Goal: Subscribe to service/newsletter

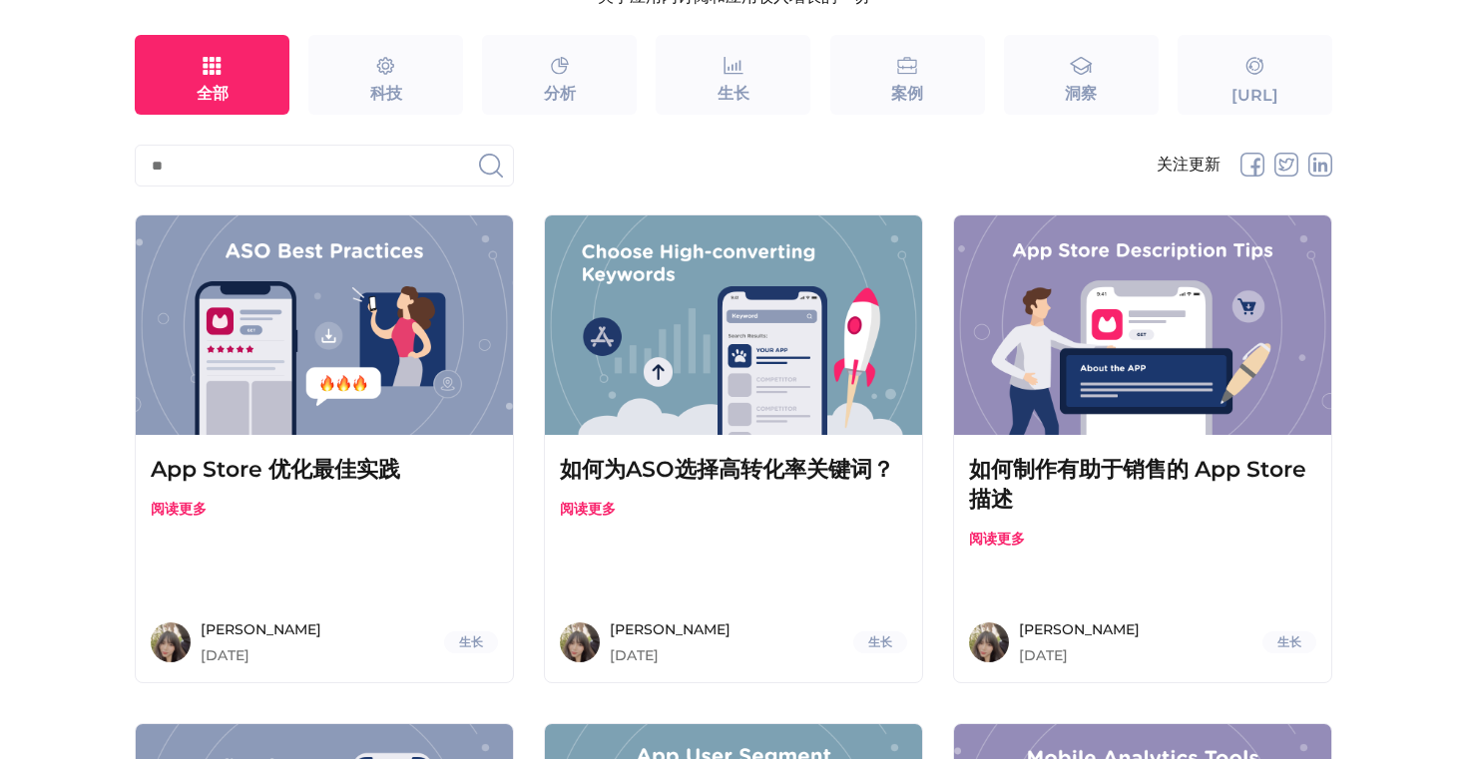
scroll to position [234, 0]
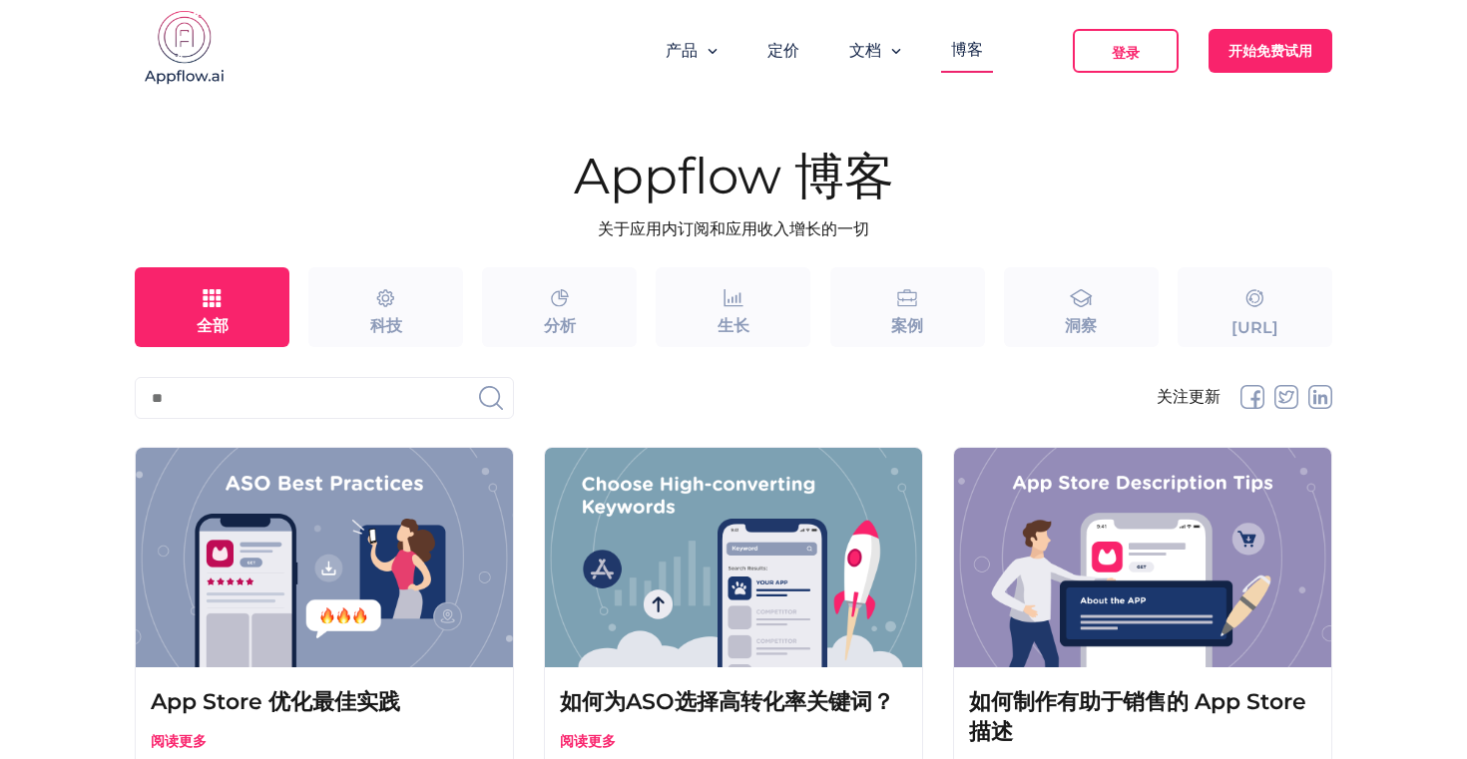
click at [181, 56] on img at bounding box center [185, 50] width 100 height 80
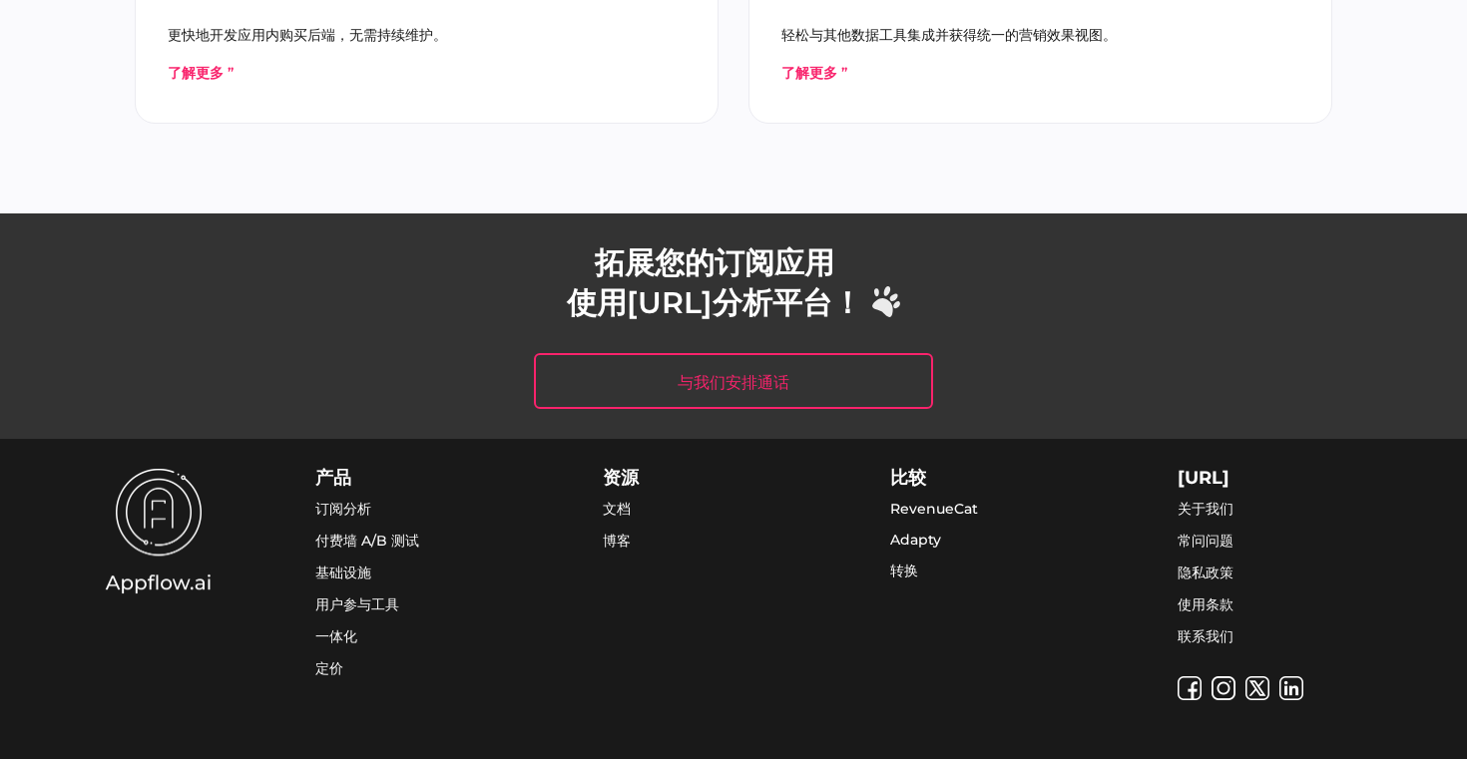
scroll to position [7731, 0]
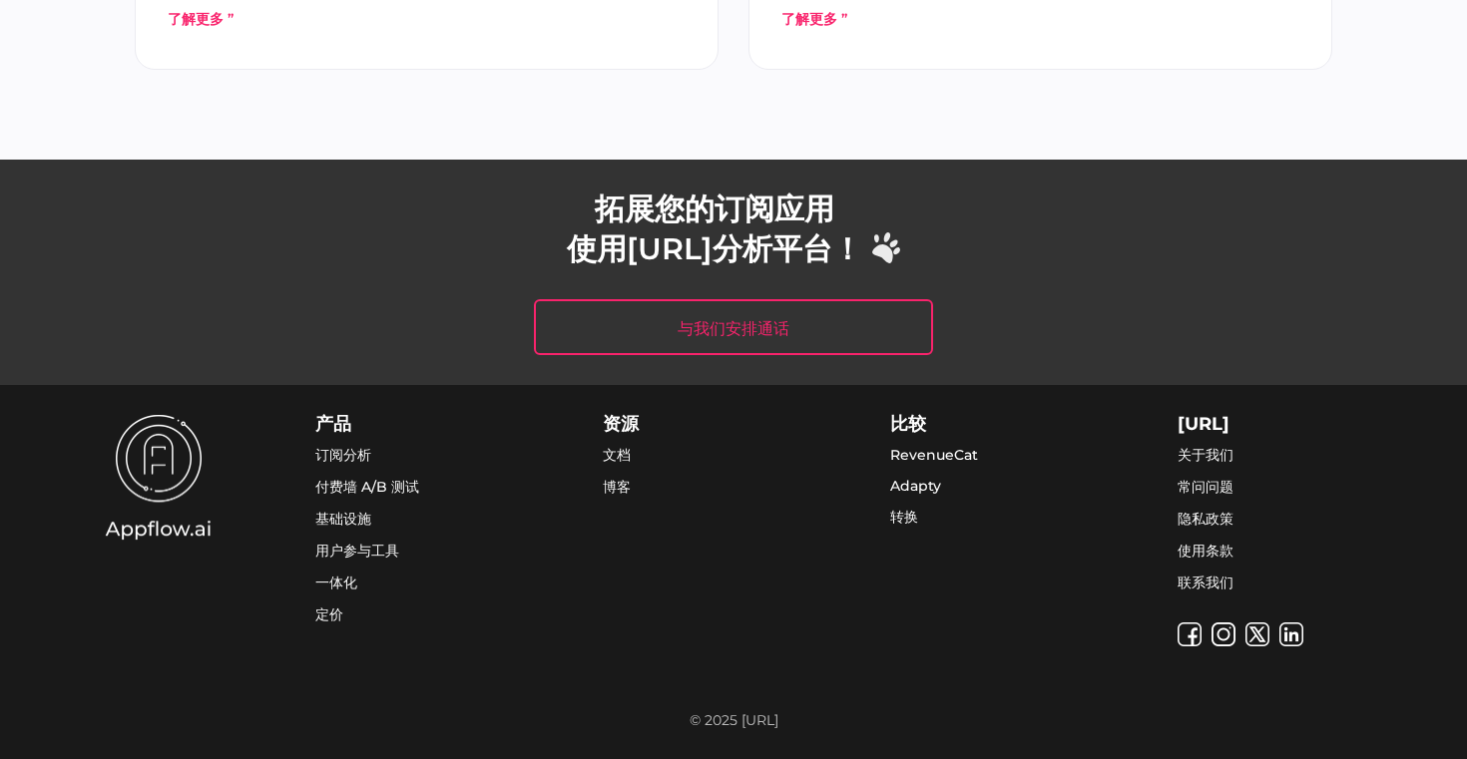
click at [360, 457] on font "订阅分析" at bounding box center [343, 455] width 56 height 18
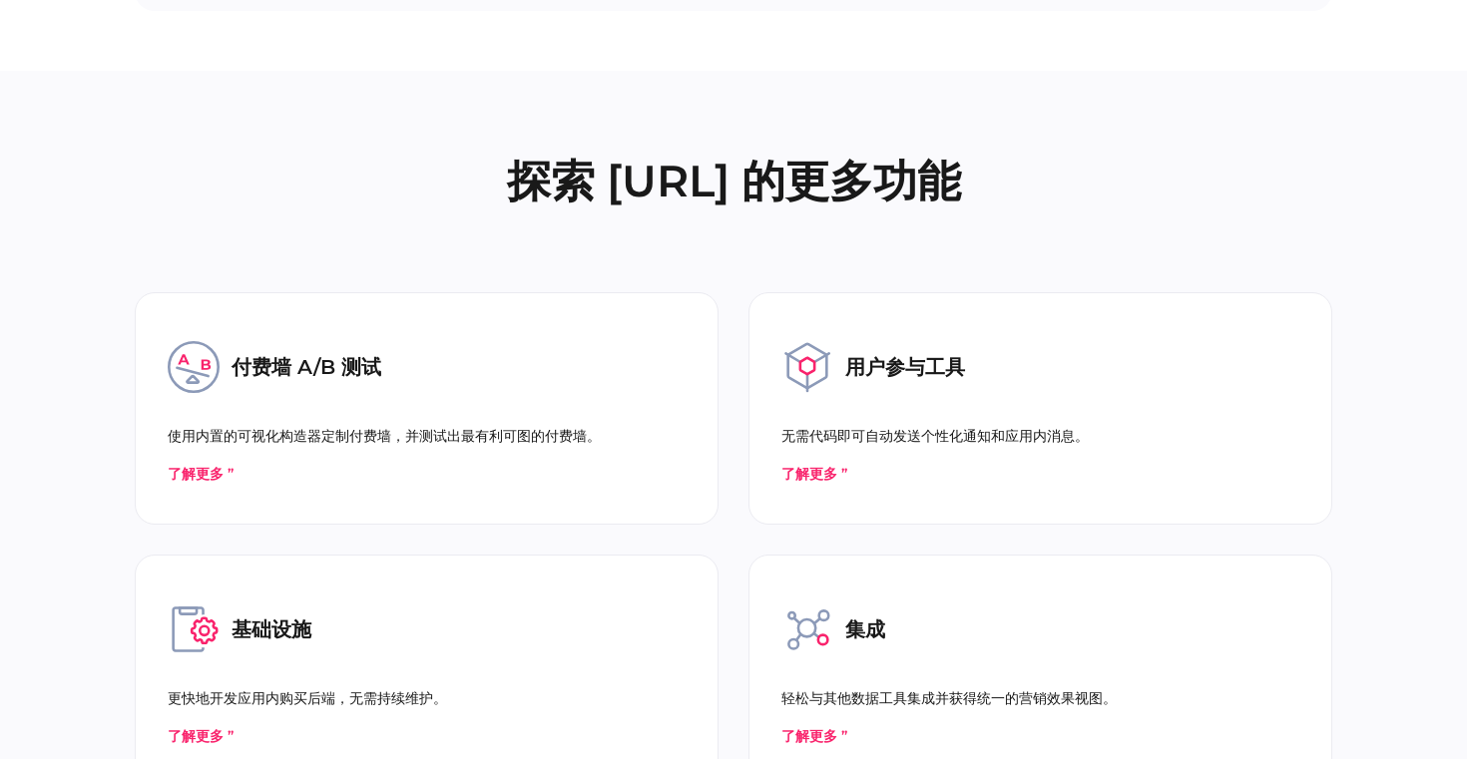
scroll to position [4757, 0]
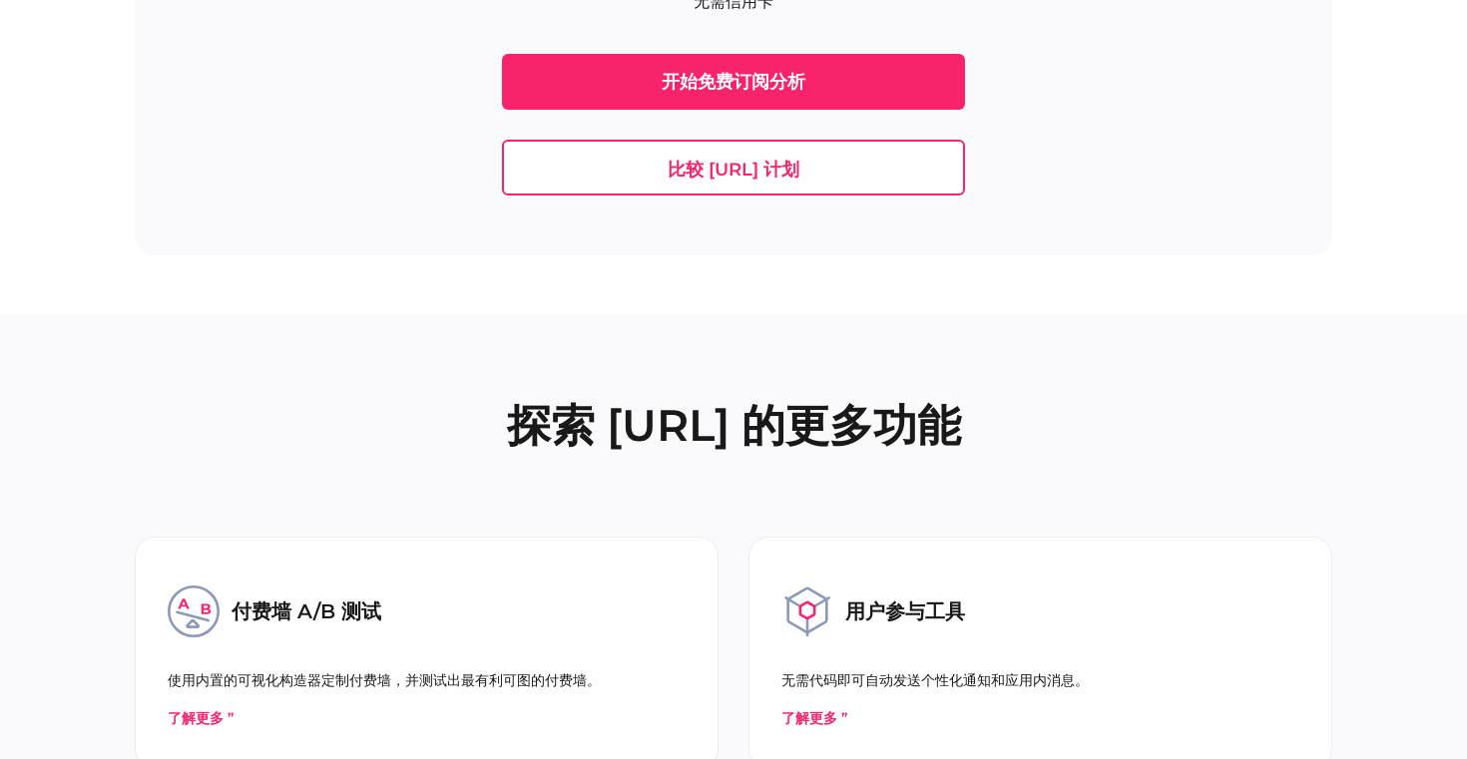
click at [1296, 13] on div "订阅分析免费，最高可达 10K MTR 无需信用卡 开始免费订阅分析 比较 Appflow.ai 计划" at bounding box center [734, 54] width 1198 height 404
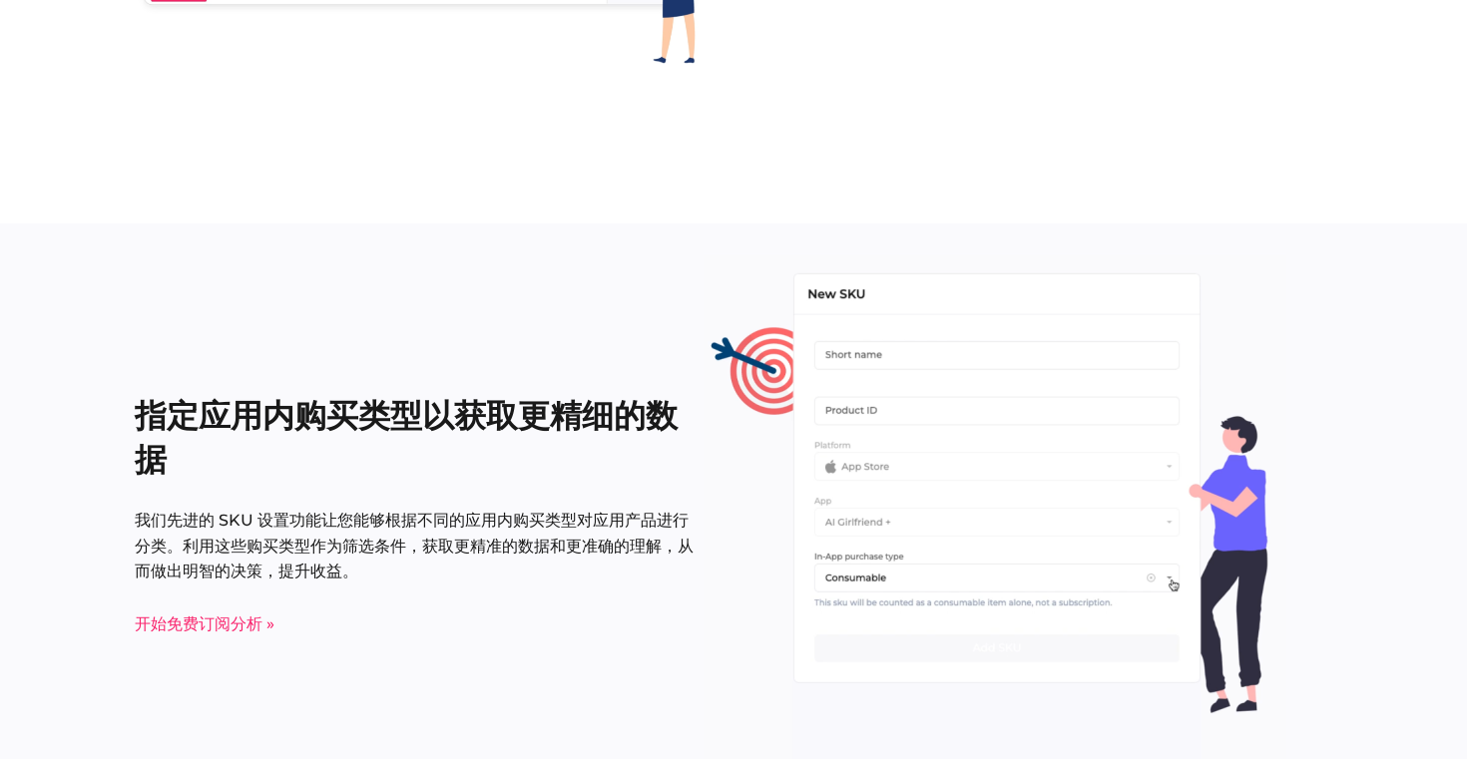
scroll to position [1707, 0]
